Goal: Task Accomplishment & Management: Manage account settings

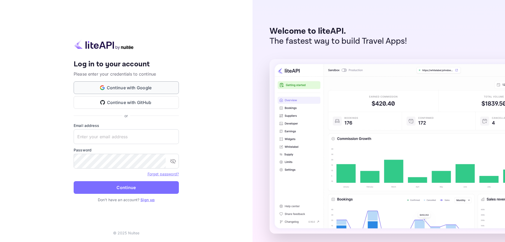
click at [142, 88] on button "Continue with Google" at bounding box center [126, 87] width 105 height 13
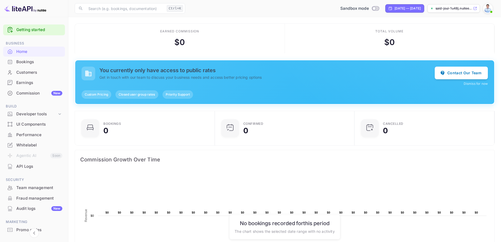
scroll to position [82, 133]
drag, startPoint x: 175, startPoint y: 41, endPoint x: 190, endPoint y: 41, distance: 15.3
click at [190, 41] on div "Earned commission $ 0" at bounding box center [180, 39] width 210 height 30
click at [193, 41] on div "Earned commission $ 0" at bounding box center [180, 39] width 210 height 30
drag, startPoint x: 174, startPoint y: 42, endPoint x: 185, endPoint y: 42, distance: 10.5
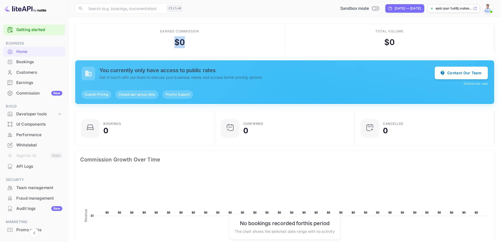
click at [185, 42] on div "$ 0" at bounding box center [179, 42] width 11 height 12
drag, startPoint x: 174, startPoint y: 41, endPoint x: 185, endPoint y: 43, distance: 11.2
click at [185, 43] on div "Earned commission $ 0" at bounding box center [180, 39] width 210 height 30
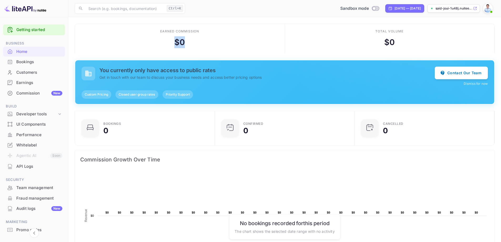
drag, startPoint x: 175, startPoint y: 43, endPoint x: 187, endPoint y: 44, distance: 12.4
click at [187, 44] on div "Earned commission $ 0" at bounding box center [180, 39] width 210 height 30
drag, startPoint x: 174, startPoint y: 42, endPoint x: 186, endPoint y: 42, distance: 12.1
click at [185, 42] on div "Earned commission $ 0" at bounding box center [180, 39] width 210 height 30
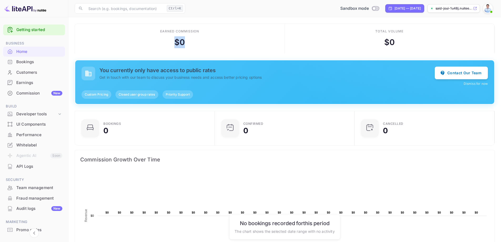
click at [186, 42] on div "Earned commission $ 0" at bounding box center [180, 39] width 210 height 30
drag, startPoint x: 176, startPoint y: 41, endPoint x: 190, endPoint y: 42, distance: 14.5
click at [185, 42] on div "Earned commission $ 0" at bounding box center [180, 39] width 210 height 30
click at [190, 41] on div "Earned commission $ 0" at bounding box center [180, 39] width 210 height 30
click at [31, 92] on div "Commission New" at bounding box center [39, 93] width 46 height 6
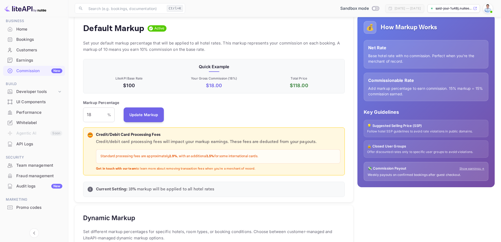
scroll to position [53, 0]
click at [31, 123] on div "Whitelabel" at bounding box center [39, 123] width 46 height 6
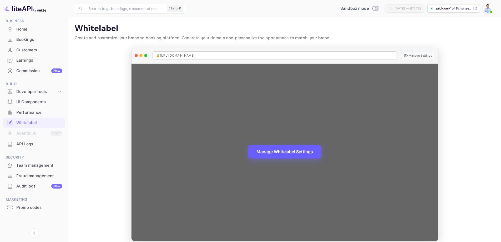
click at [272, 156] on button "Manage Whitelabel Settings" at bounding box center [284, 152] width 73 height 14
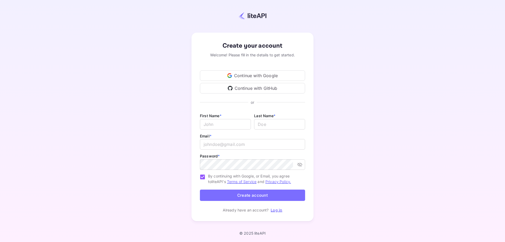
click at [244, 76] on div "Continue with Google" at bounding box center [252, 75] width 105 height 11
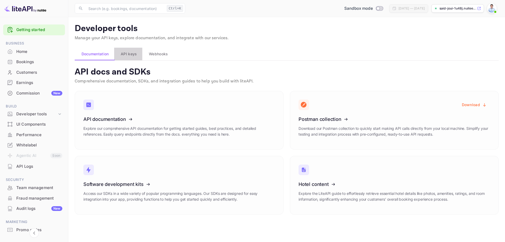
click at [130, 53] on span "API keys" at bounding box center [129, 54] width 16 height 6
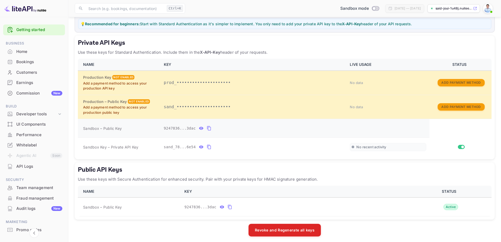
scroll to position [117, 0]
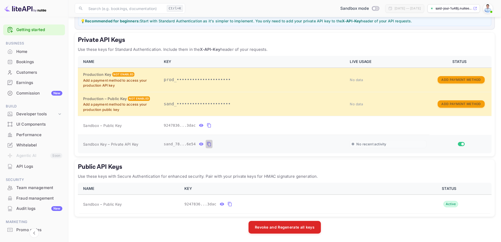
click at [207, 144] on icon "private api keys table" at bounding box center [209, 144] width 5 height 6
click at [208, 144] on icon "private api keys table" at bounding box center [209, 144] width 5 height 6
